Goal: Information Seeking & Learning: Learn about a topic

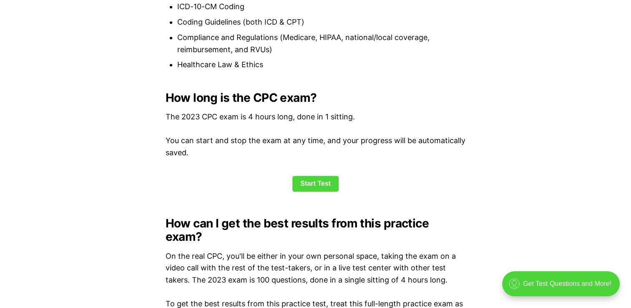
scroll to position [1001, 0]
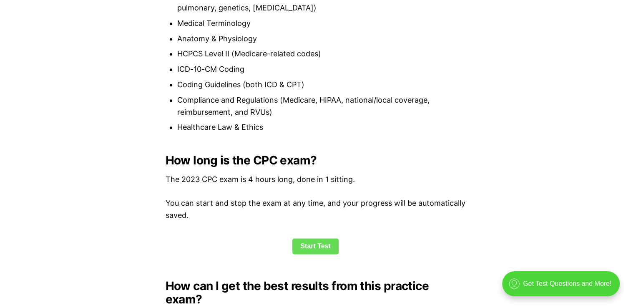
click at [309, 243] on link "Start Test" at bounding box center [315, 246] width 46 height 16
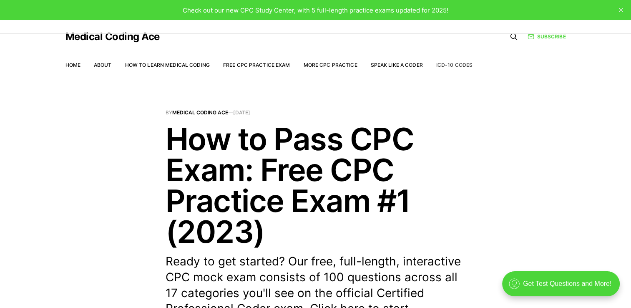
click at [450, 64] on link "ICD-10 Codes" at bounding box center [454, 65] width 36 height 6
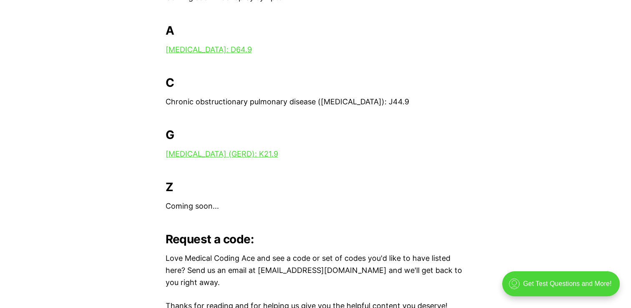
scroll to position [334, 0]
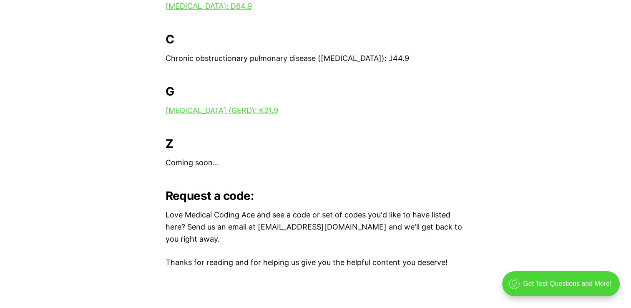
click at [194, 165] on p "Coming soon..." at bounding box center [316, 163] width 300 height 12
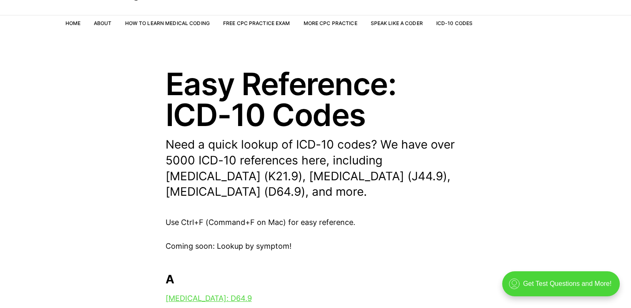
scroll to position [0, 0]
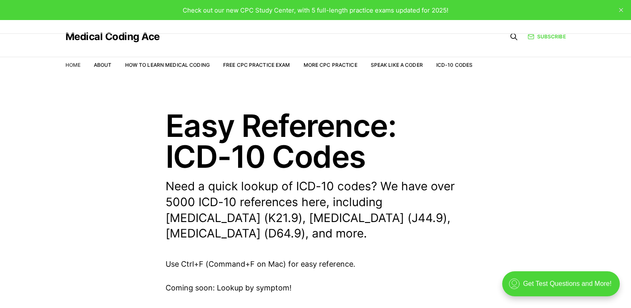
click at [71, 66] on link "Home" at bounding box center [72, 65] width 15 height 6
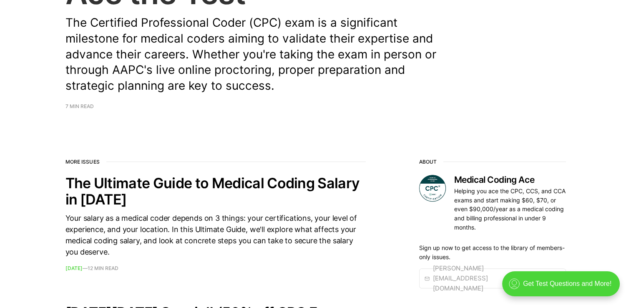
scroll to position [208, 0]
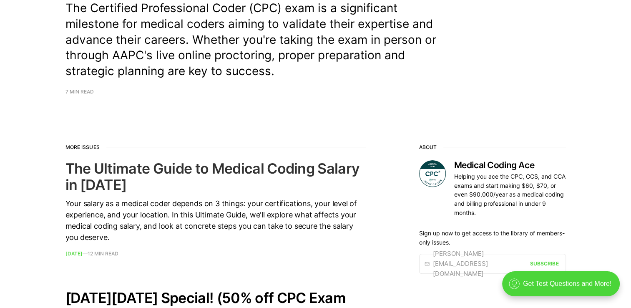
click at [83, 253] on time "Nov 30, 2023" at bounding box center [73, 253] width 17 height 6
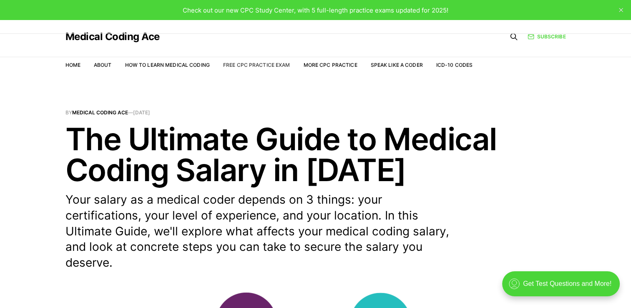
click at [239, 64] on link "Free CPC Practice Exam" at bounding box center [256, 65] width 67 height 6
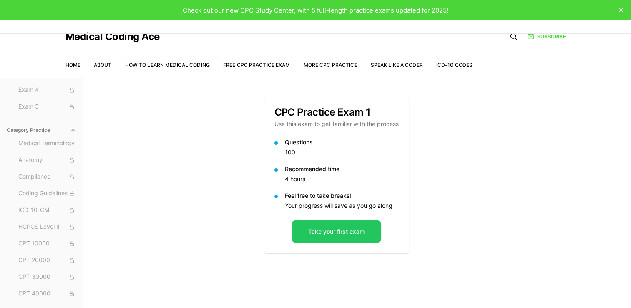
scroll to position [42, 0]
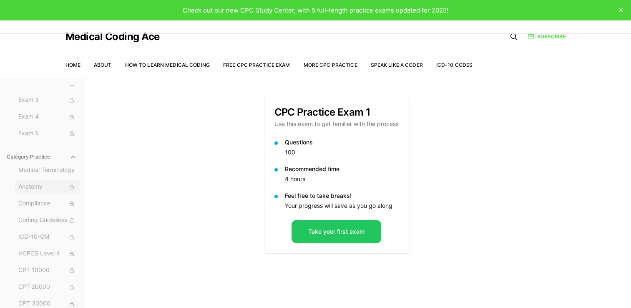
click at [39, 186] on span "Anatomy" at bounding box center [47, 186] width 58 height 9
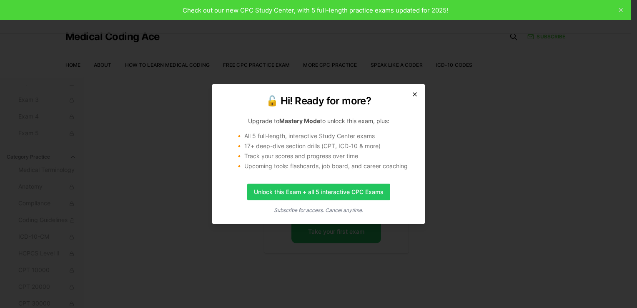
click at [412, 91] on icon "button" at bounding box center [415, 94] width 7 height 7
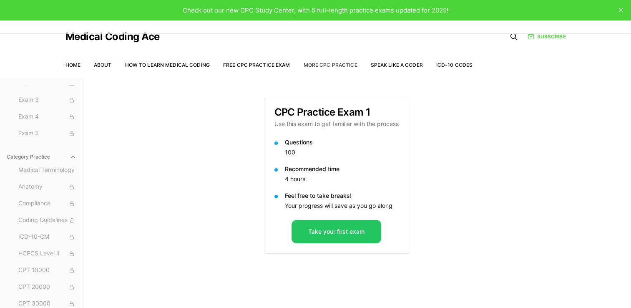
click at [340, 64] on link "More CPC Practice" at bounding box center [330, 65] width 54 height 6
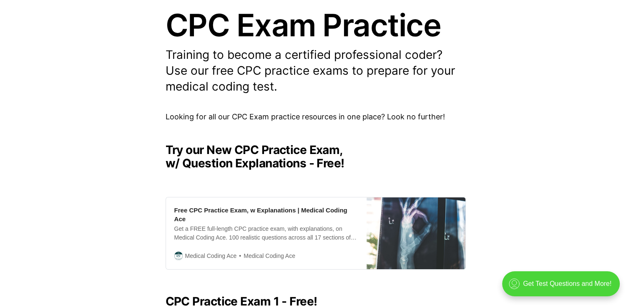
scroll to position [62, 0]
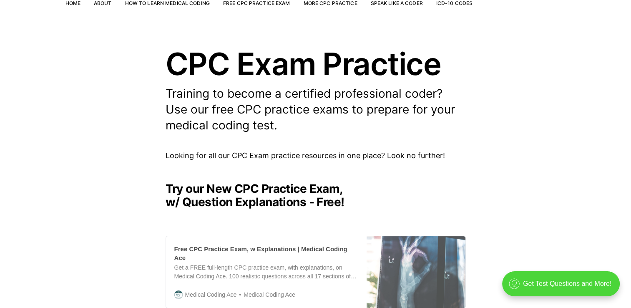
click at [211, 267] on div "Get a FREE full-length CPC practice exam, with explanations, on Medical Coding …" at bounding box center [266, 272] width 184 height 18
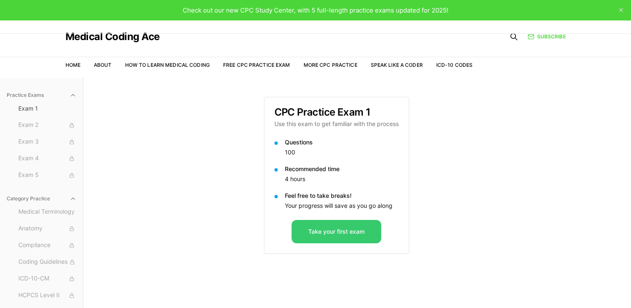
click at [368, 230] on button "Take your first exam" at bounding box center [336, 231] width 90 height 23
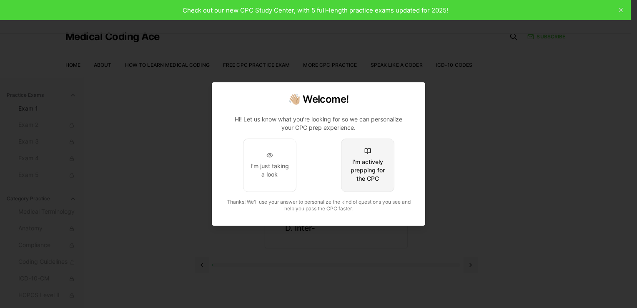
click at [376, 165] on div "I'm actively prepping for the CPC" at bounding box center [367, 170] width 39 height 25
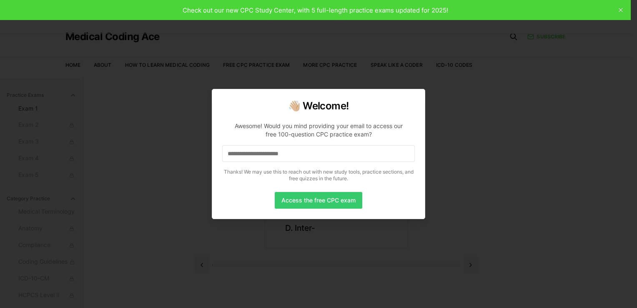
click at [337, 196] on button "Access the free CPC exam" at bounding box center [319, 200] width 88 height 17
click at [284, 153] on input at bounding box center [318, 153] width 193 height 17
click at [300, 199] on button "Access the free CPC exam" at bounding box center [319, 200] width 88 height 17
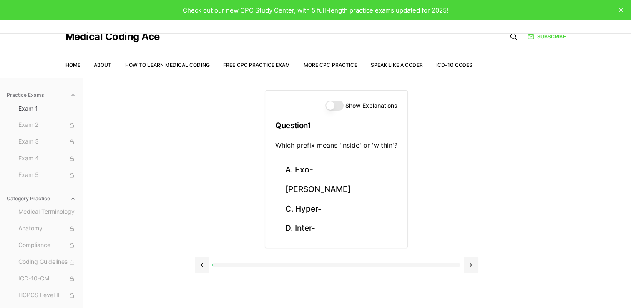
click at [338, 105] on button "Show Explanations" at bounding box center [334, 105] width 18 height 10
click at [307, 225] on button "D. Inter-" at bounding box center [336, 228] width 122 height 20
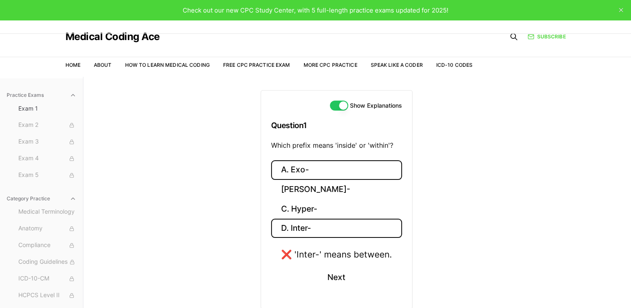
click at [303, 168] on button "A. Exo-" at bounding box center [336, 170] width 131 height 20
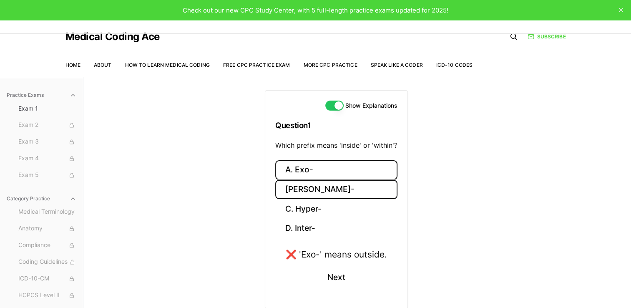
click at [322, 188] on button "B. Endo-" at bounding box center [336, 190] width 122 height 20
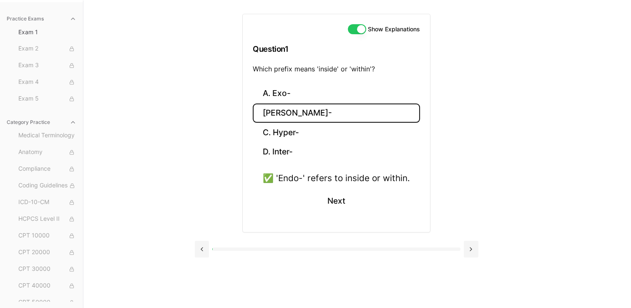
scroll to position [77, 0]
click at [469, 246] on button at bounding box center [471, 248] width 15 height 17
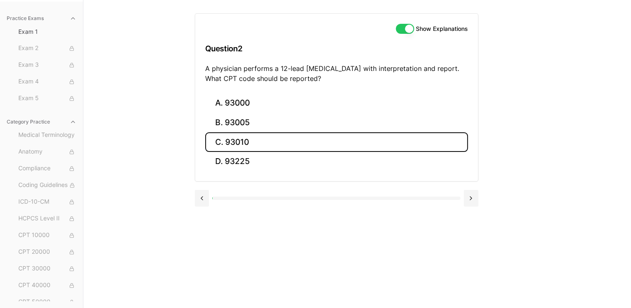
click at [261, 144] on button "C. 93010" at bounding box center [336, 142] width 263 height 20
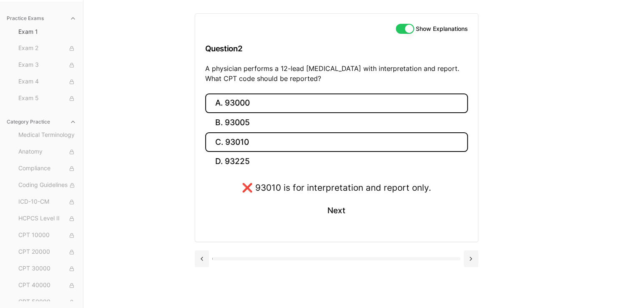
click at [259, 102] on button "A. 93000" at bounding box center [336, 103] width 263 height 20
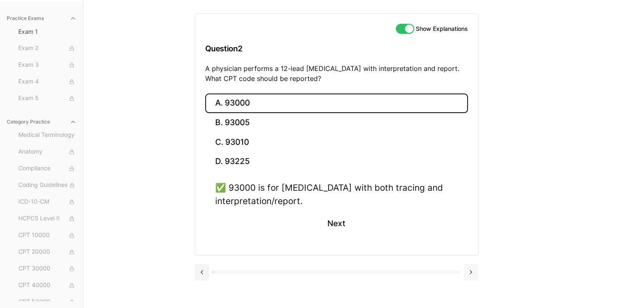
click at [465, 272] on button at bounding box center [471, 272] width 15 height 17
click at [465, 272] on div "Show Explanations Question 2 A physician performs a 12-lead ECG with interpreta…" at bounding box center [357, 154] width 325 height 308
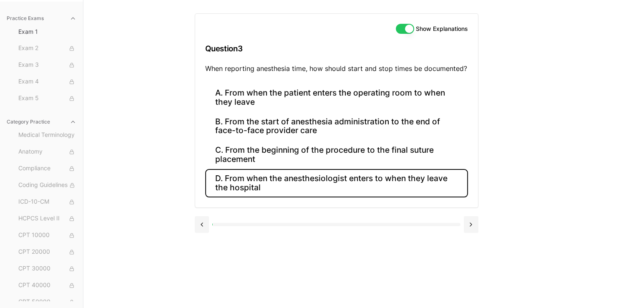
click at [337, 185] on button "D. From when the anesthesiologist enters to when they leave the hospital" at bounding box center [336, 183] width 263 height 28
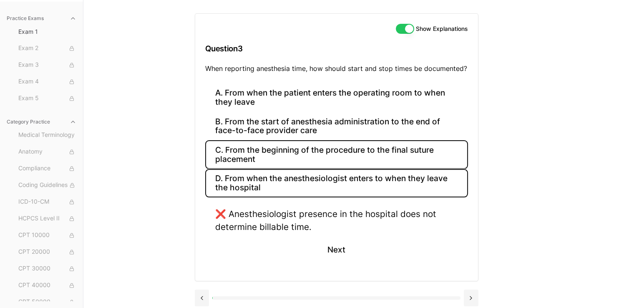
click at [316, 154] on button "C. From the beginning of the procedure to the final suture placement" at bounding box center [336, 154] width 263 height 28
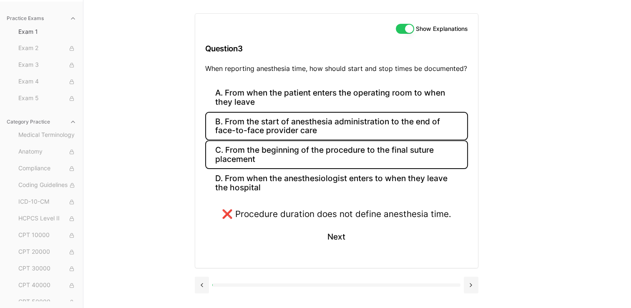
click at [315, 132] on button "B. From the start of anesthesia administration to the end of face-to-face provi…" at bounding box center [336, 126] width 263 height 28
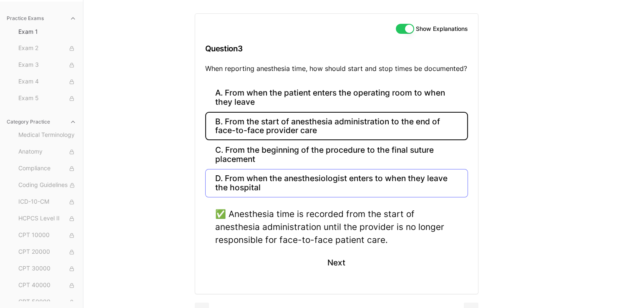
scroll to position [93, 0]
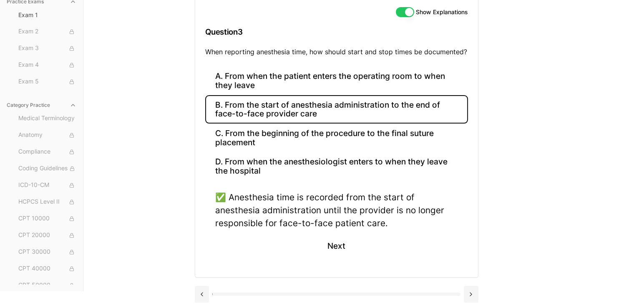
click at [470, 291] on button at bounding box center [471, 294] width 15 height 17
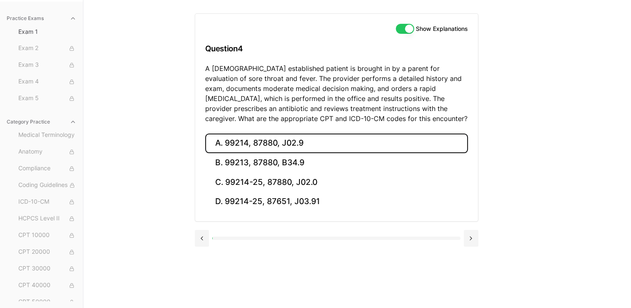
click at [306, 137] on button "A. 99214, 87880, J02.9" at bounding box center [336, 143] width 263 height 20
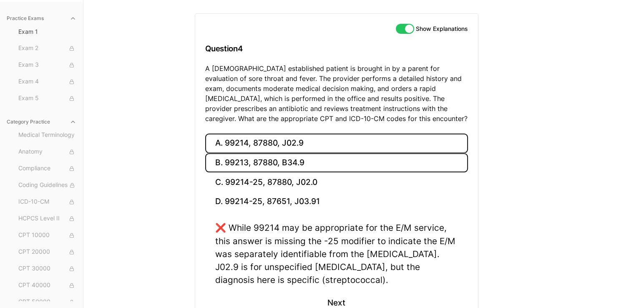
click at [291, 159] on button "B. 99213, 87880, B34.9" at bounding box center [336, 163] width 263 height 20
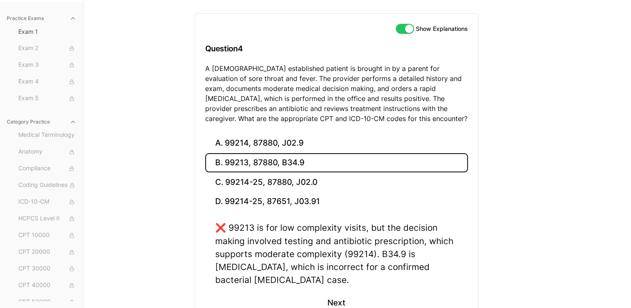
click at [288, 171] on button "B. 99213, 87880, B34.9" at bounding box center [336, 163] width 263 height 20
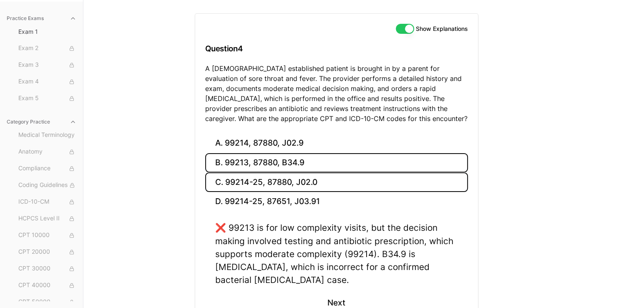
click at [290, 182] on button "C. 99214-25, 87880, J02.0" at bounding box center [336, 182] width 263 height 20
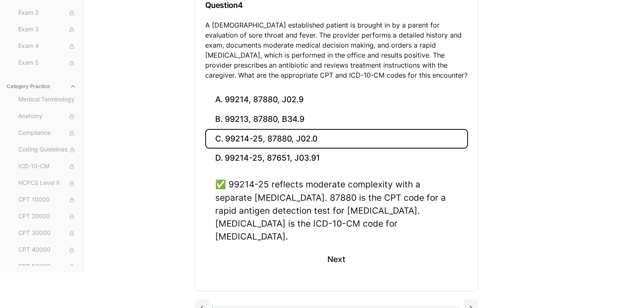
scroll to position [121, 0]
click at [472, 299] on button at bounding box center [471, 307] width 15 height 17
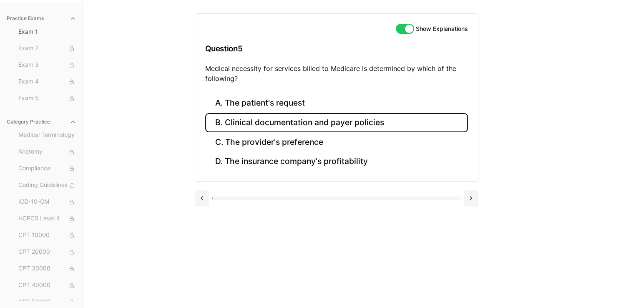
click at [402, 118] on button "B. Clinical documentation and payer policies" at bounding box center [336, 123] width 263 height 20
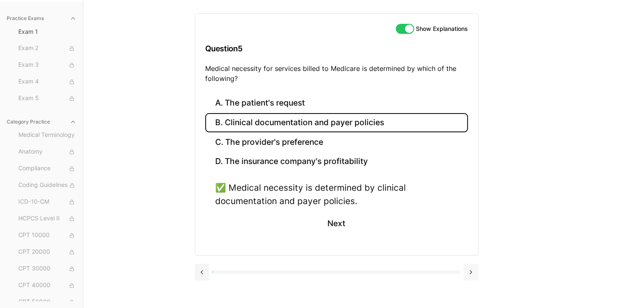
click at [469, 269] on button at bounding box center [471, 272] width 15 height 17
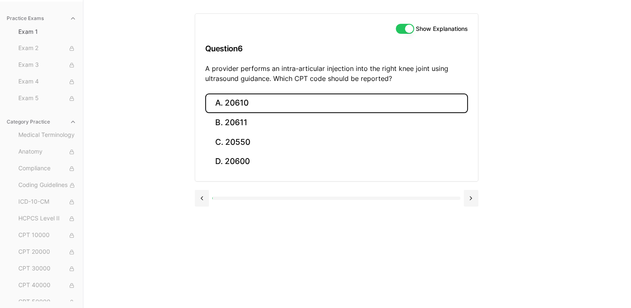
click at [244, 98] on button "A. 20610" at bounding box center [336, 103] width 263 height 20
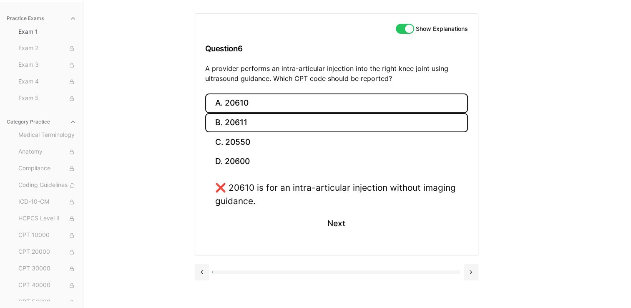
click at [249, 122] on button "B. 20611" at bounding box center [336, 123] width 263 height 20
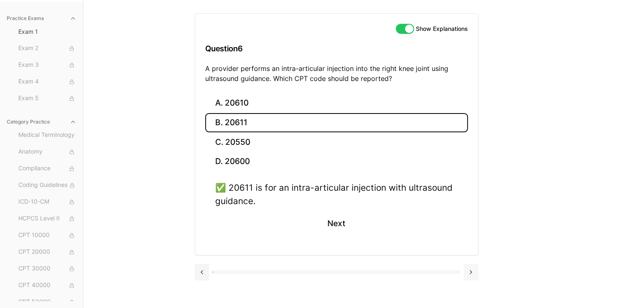
click at [471, 269] on button at bounding box center [471, 272] width 15 height 17
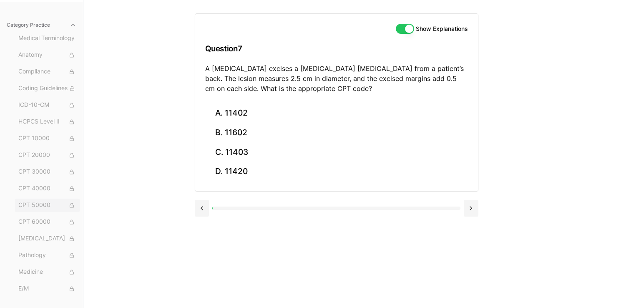
scroll to position [127, 0]
click at [33, 186] on button "CPT 60000" at bounding box center [47, 191] width 65 height 13
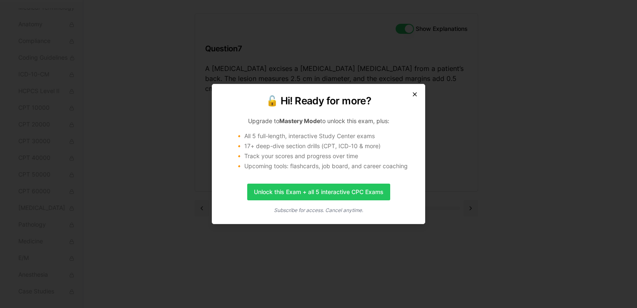
click at [415, 91] on icon "button" at bounding box center [415, 94] width 7 height 7
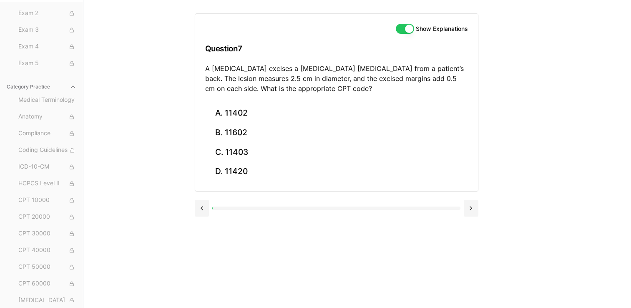
scroll to position [0, 0]
click at [497, 124] on div "Show Explanations Question 7 A dermatologist excises a benign skin lesion from …" at bounding box center [357, 154] width 325 height 308
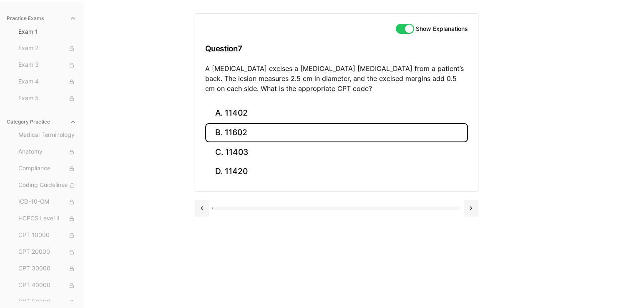
click at [227, 137] on button "B. 11602" at bounding box center [336, 133] width 263 height 20
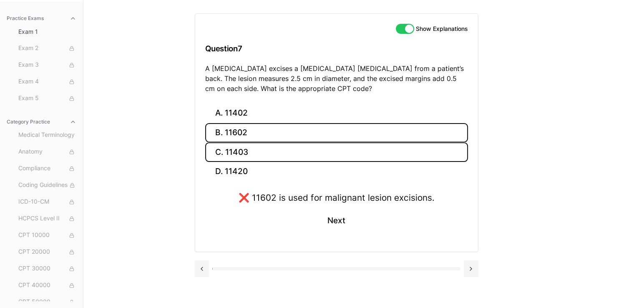
click at [232, 155] on button "C. 11403" at bounding box center [336, 152] width 263 height 20
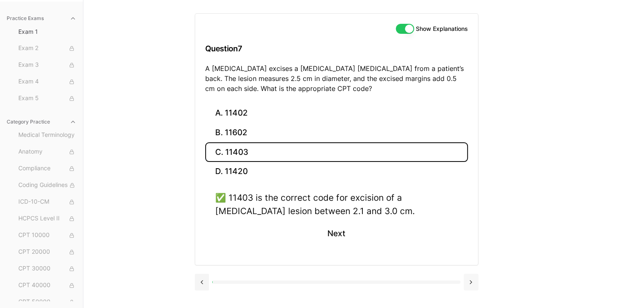
click at [465, 281] on button at bounding box center [471, 282] width 15 height 17
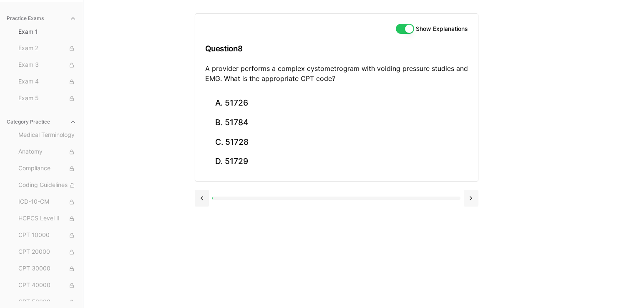
click at [465, 281] on div "Show Explanations Question 8 A provider performs a complex cystometrogram with …" at bounding box center [357, 154] width 325 height 308
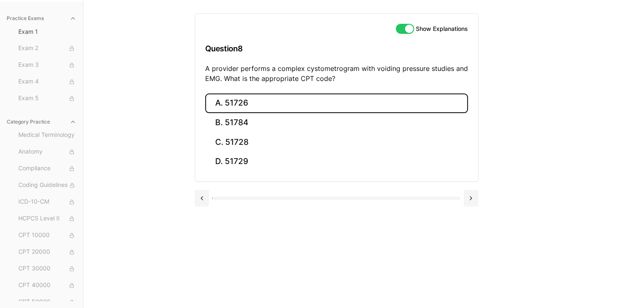
click at [220, 106] on button "A. 51726" at bounding box center [336, 103] width 263 height 20
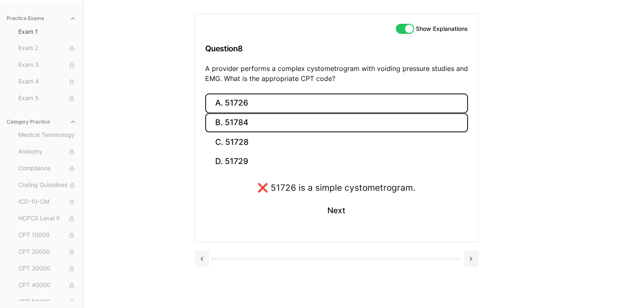
click at [231, 124] on button "B. 51784" at bounding box center [336, 123] width 263 height 20
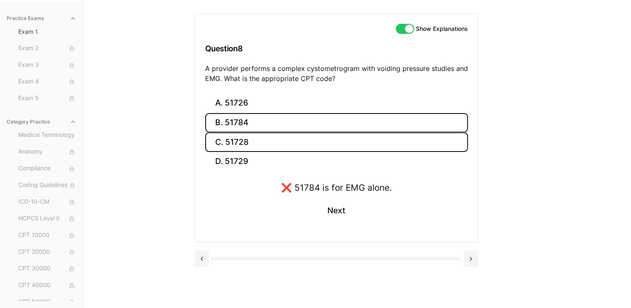
click at [235, 136] on button "C. 51728" at bounding box center [336, 142] width 263 height 20
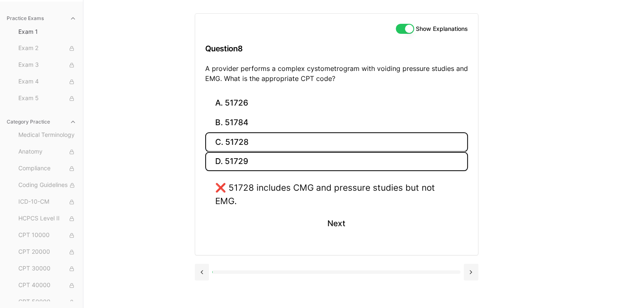
click at [238, 158] on button "D. 51729" at bounding box center [336, 162] width 263 height 20
click at [470, 269] on button at bounding box center [471, 272] width 15 height 17
